Goal: Information Seeking & Learning: Learn about a topic

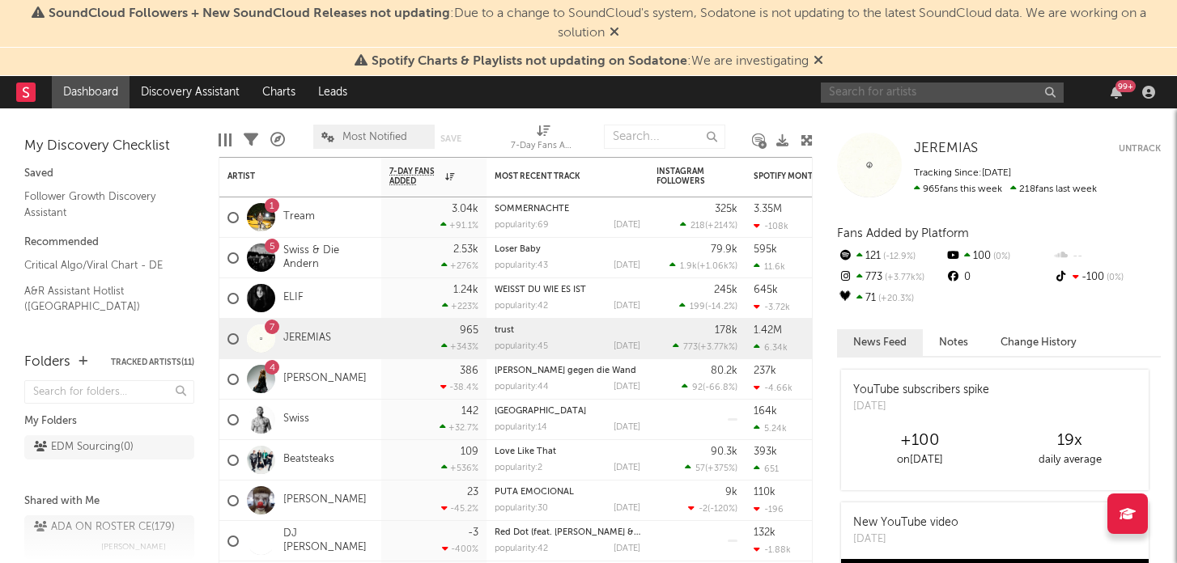
click at [936, 85] on input "text" at bounding box center [942, 93] width 243 height 20
click at [821, 57] on icon at bounding box center [818, 59] width 10 height 13
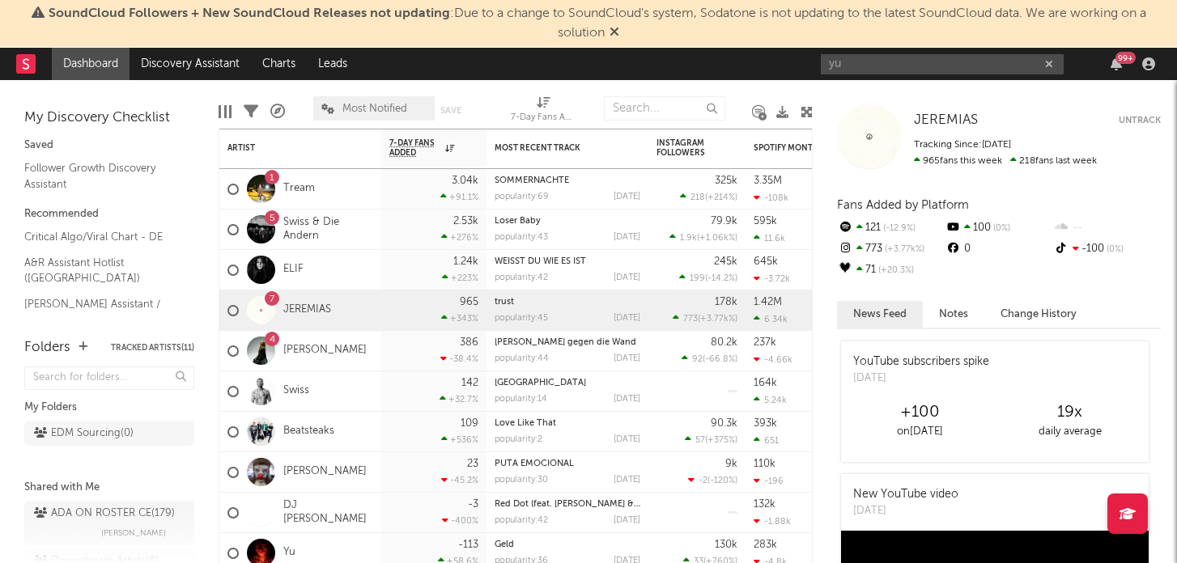
click at [620, 31] on span "SoundCloud Followers + New SoundCloud Releases not updating : Due to a change t…" at bounding box center [588, 23] width 1161 height 39
click at [615, 32] on icon at bounding box center [614, 31] width 10 height 13
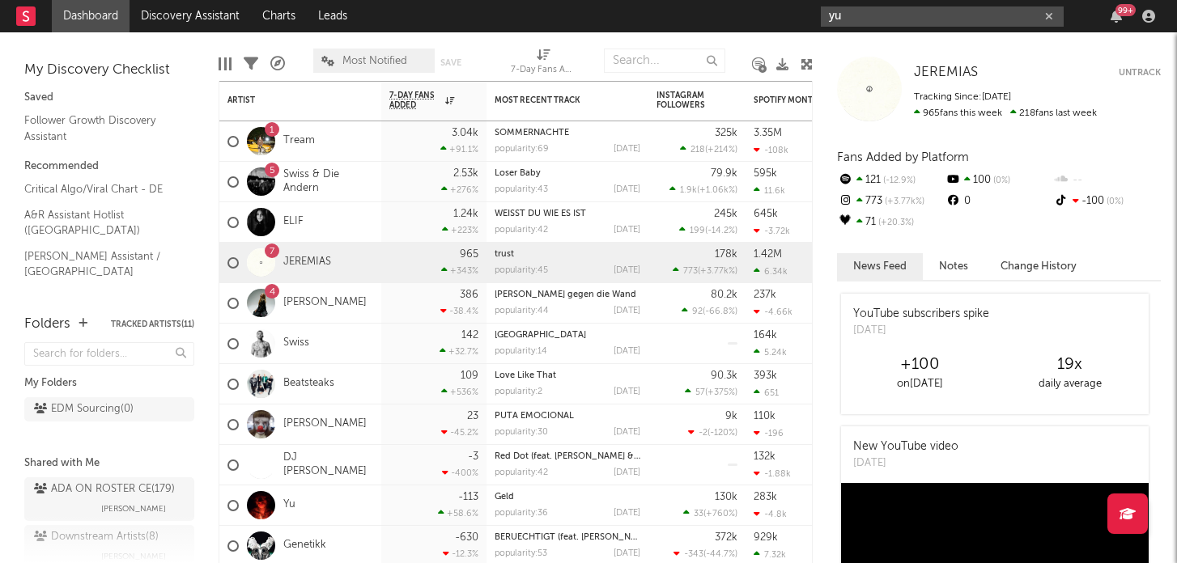
click at [885, 24] on input "yu" at bounding box center [942, 16] width 243 height 20
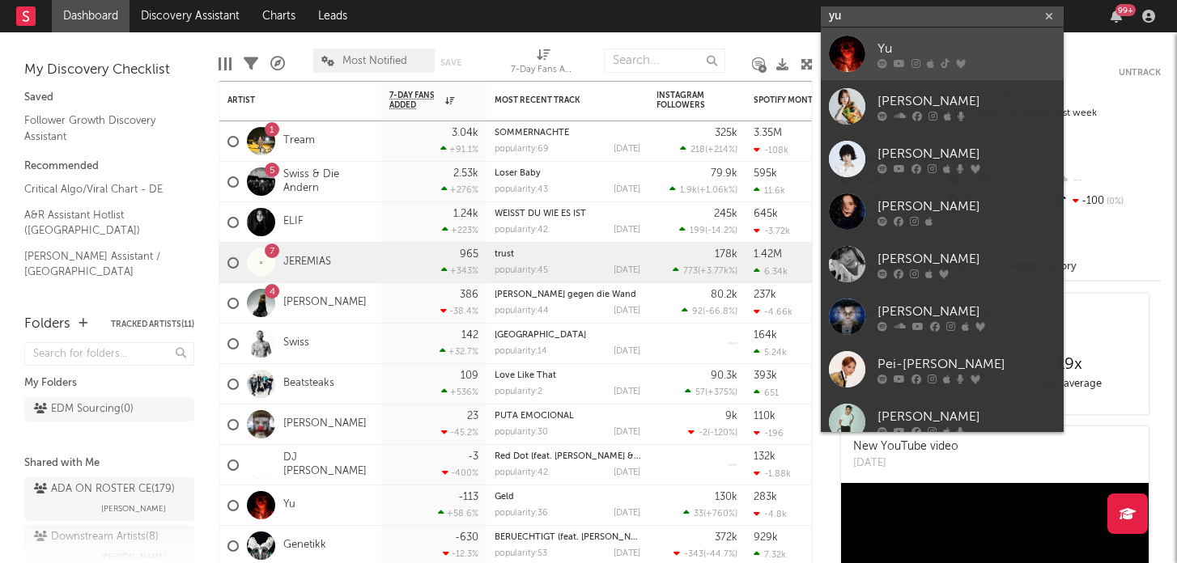
type input "yu"
click at [935, 54] on div "Yu" at bounding box center [966, 48] width 178 height 19
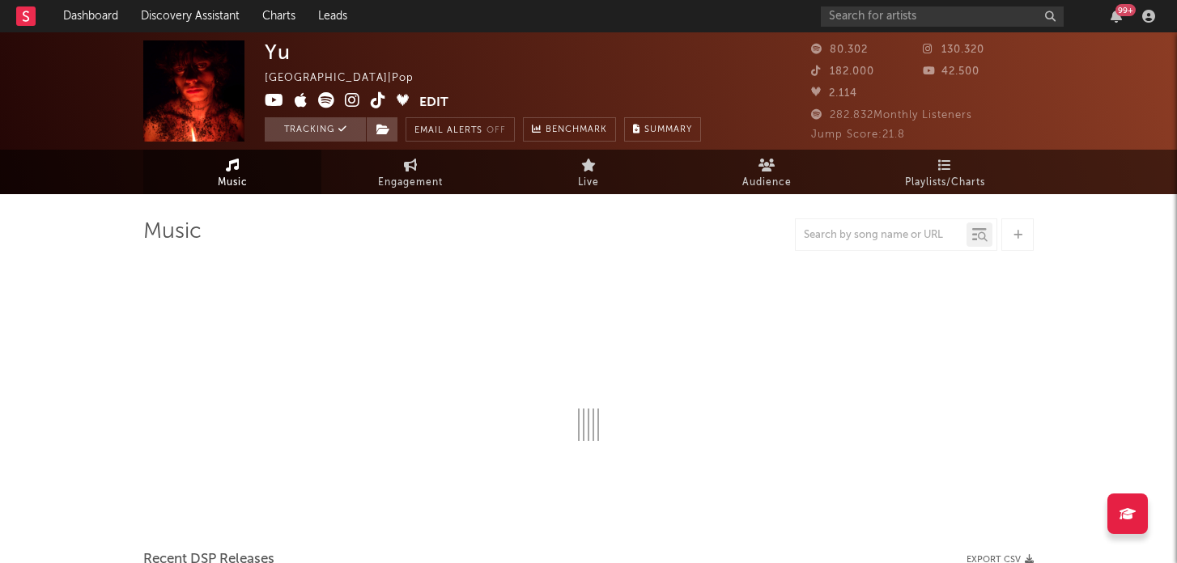
select select "6m"
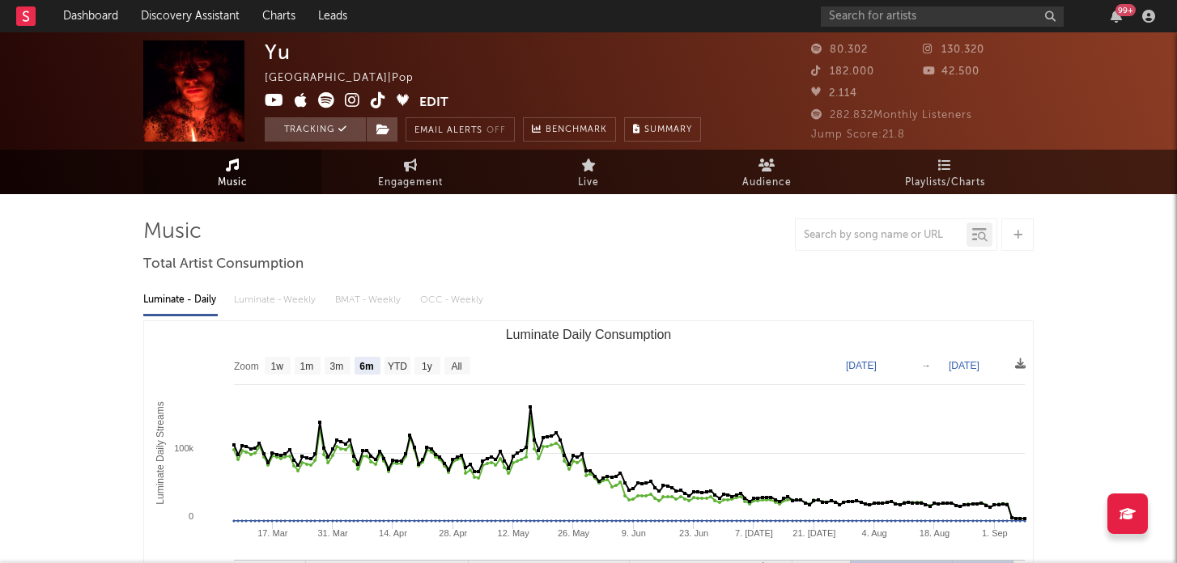
click at [274, 101] on icon at bounding box center [274, 100] width 19 height 16
click at [304, 104] on icon at bounding box center [301, 100] width 13 height 16
click at [330, 105] on icon at bounding box center [326, 100] width 16 height 16
click at [354, 100] on icon at bounding box center [352, 100] width 15 height 16
click at [376, 111] on span at bounding box center [342, 102] width 155 height 20
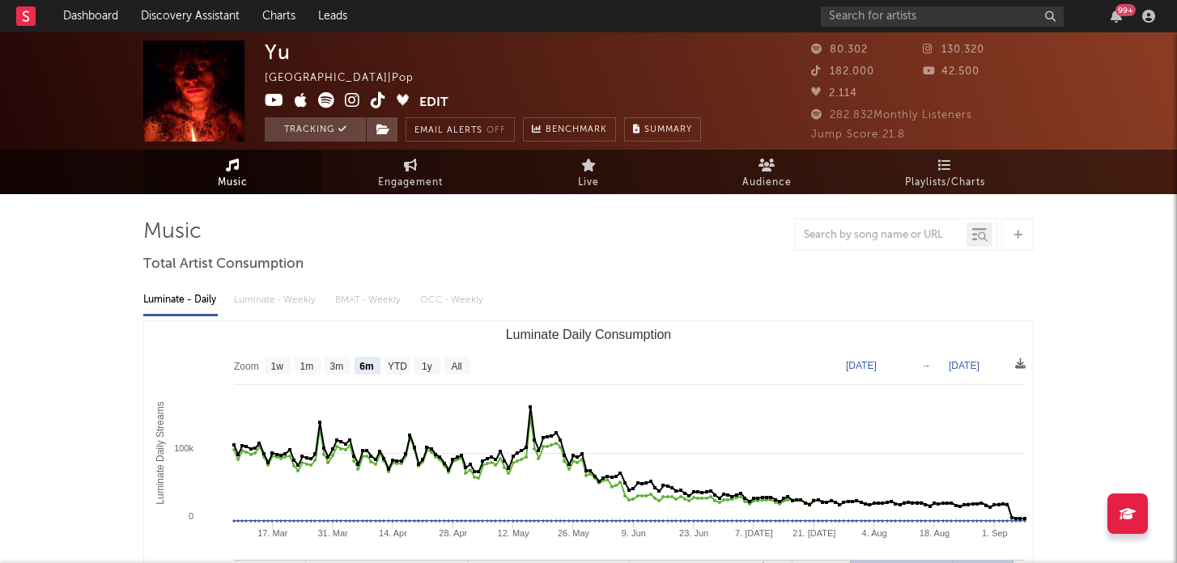
click at [378, 101] on icon at bounding box center [378, 100] width 15 height 16
click at [877, 23] on input "text" at bounding box center [942, 16] width 243 height 20
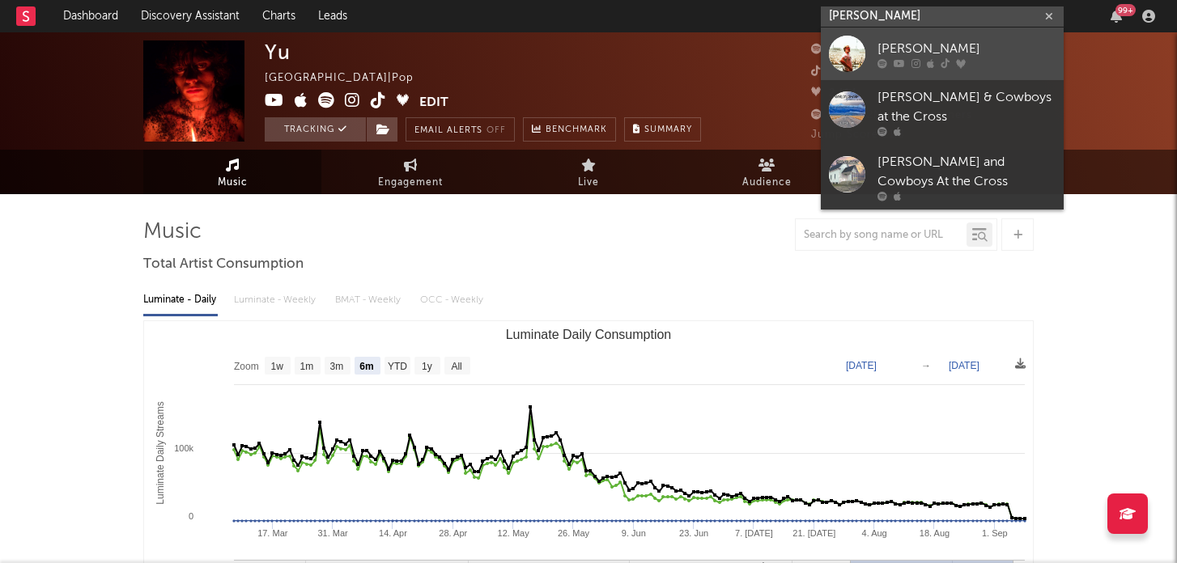
type input "marlo gross"
click at [913, 39] on div "Marlo Grosshardt" at bounding box center [966, 48] width 178 height 19
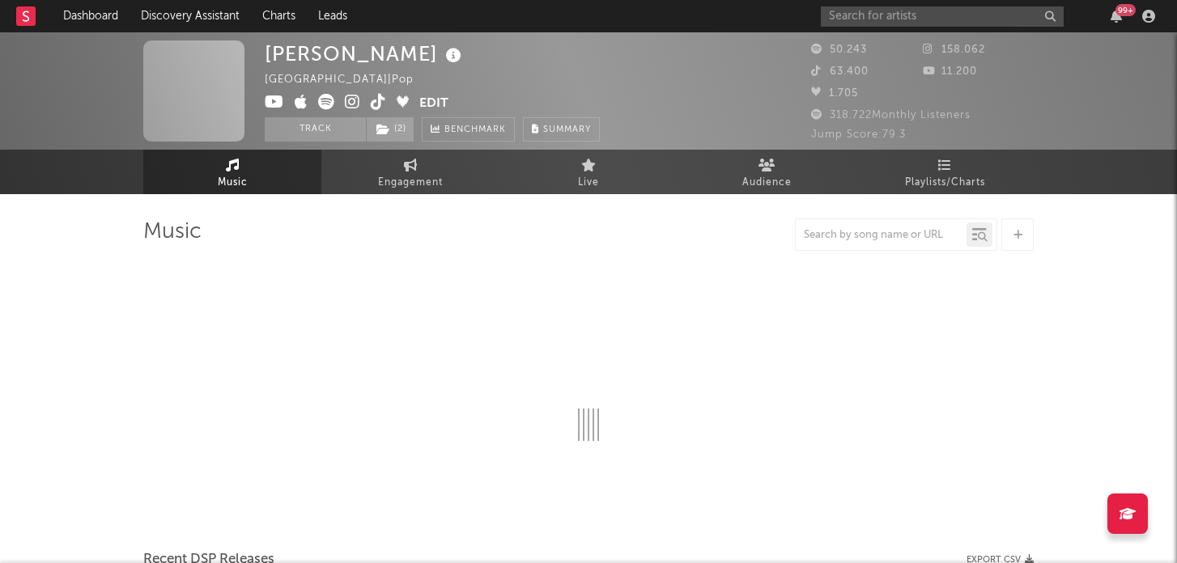
select select "6m"
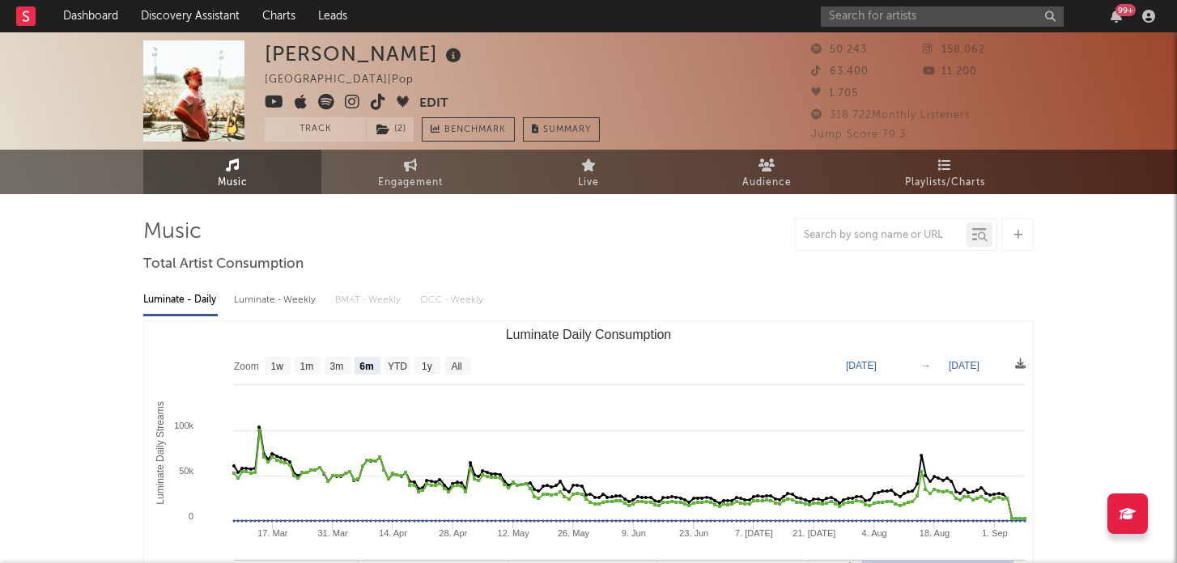
click at [273, 103] on icon at bounding box center [274, 102] width 19 height 16
click at [353, 102] on icon at bounding box center [352, 102] width 15 height 16
click at [377, 104] on icon at bounding box center [378, 102] width 15 height 16
